Goal: Transaction & Acquisition: Purchase product/service

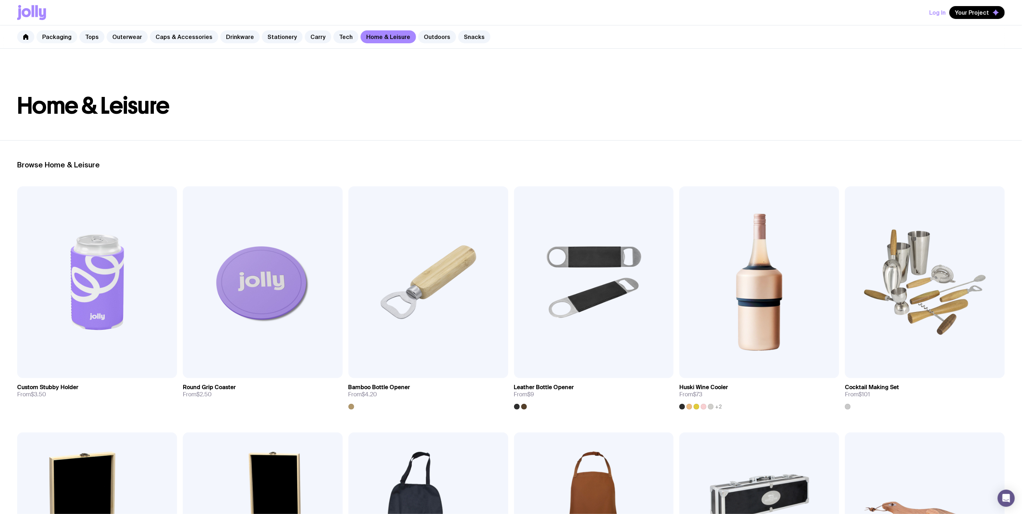
click at [71, 31] on link "Packaging" at bounding box center [56, 36] width 41 height 13
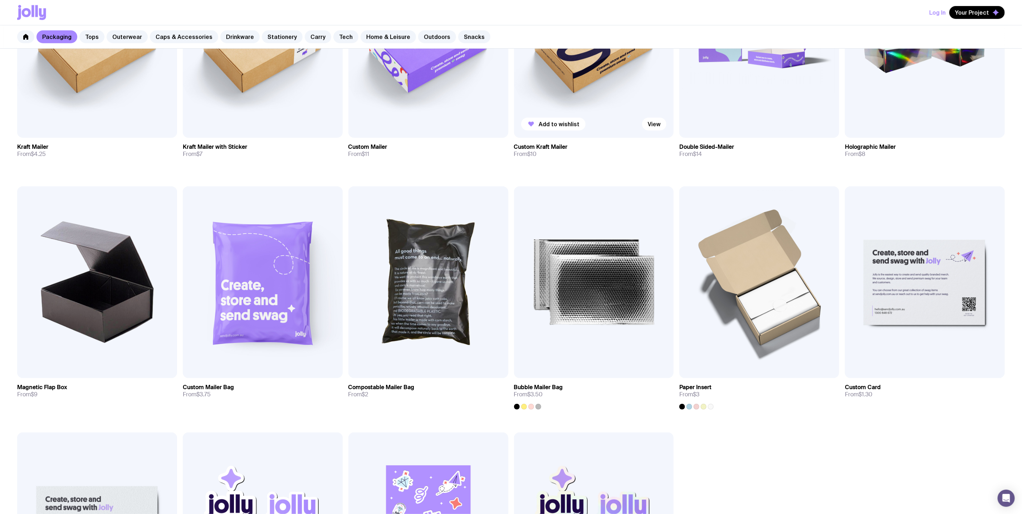
scroll to position [242, 0]
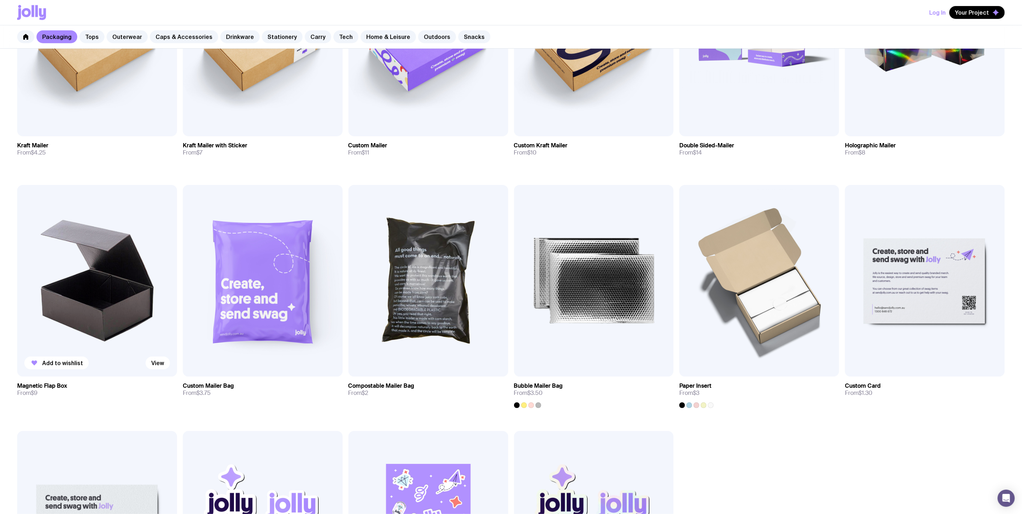
click at [124, 277] on img at bounding box center [97, 281] width 160 height 192
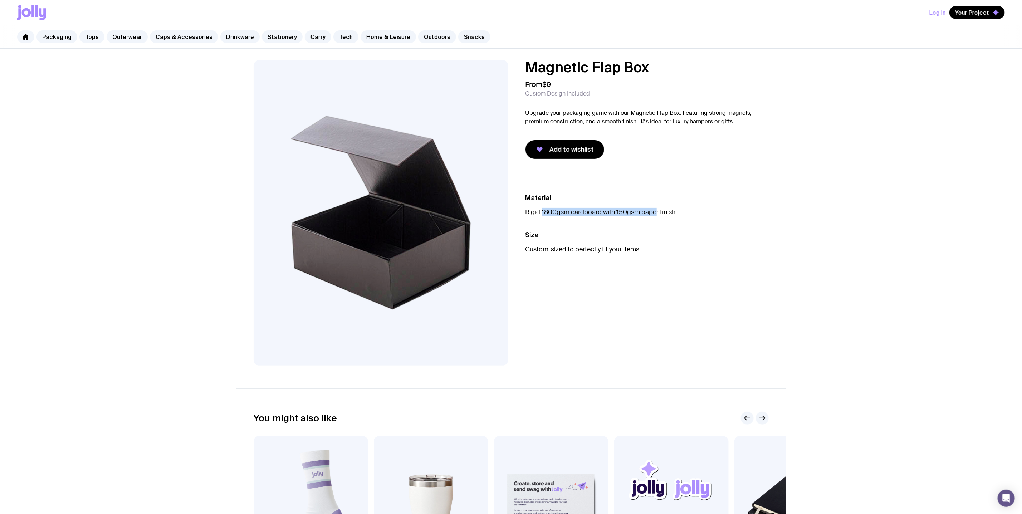
drag, startPoint x: 657, startPoint y: 214, endPoint x: 494, endPoint y: 211, distance: 163.6
click at [504, 211] on div "Magnetic Flap Box From $9 Custom Design Included Upgrade your packaging game wi…" at bounding box center [512, 213] width 550 height 306
click at [674, 180] on ul "Material Rigid 1800gsm cardboard with 150gsm paper finish Size Custom-sized to …" at bounding box center [647, 223] width 243 height 95
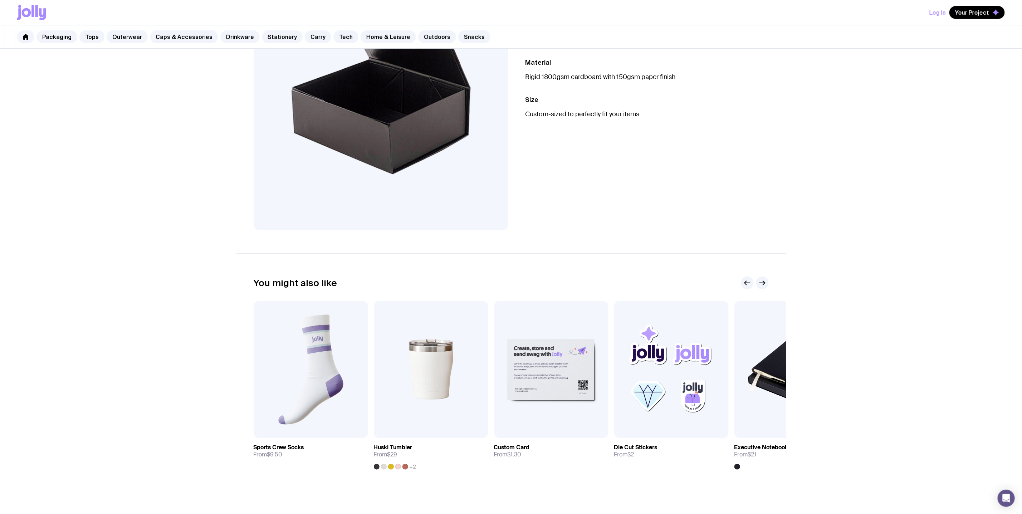
scroll to position [204, 0]
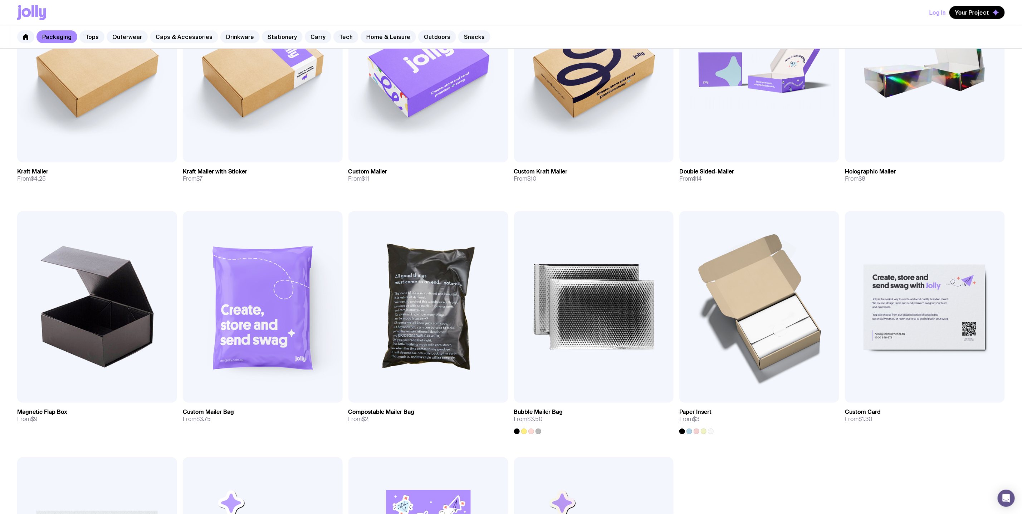
scroll to position [249, 0]
